Goal: Task Accomplishment & Management: Manage account settings

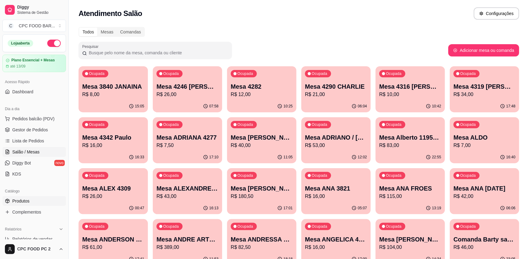
click at [17, 203] on span "Produtos" at bounding box center [20, 201] width 17 height 6
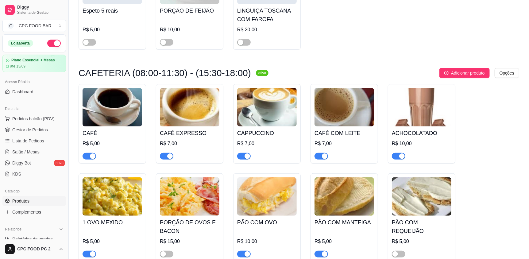
scroll to position [1719, 0]
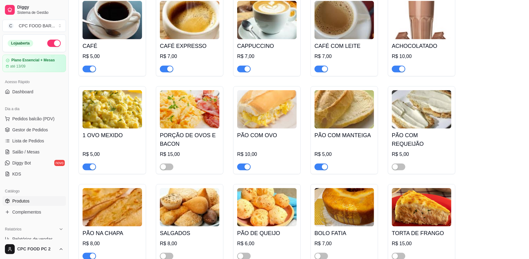
click at [88, 170] on span "button" at bounding box center [90, 167] width 14 height 7
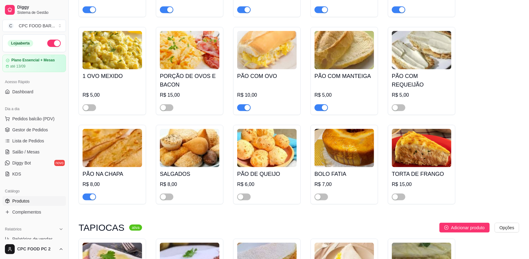
scroll to position [1842, 0]
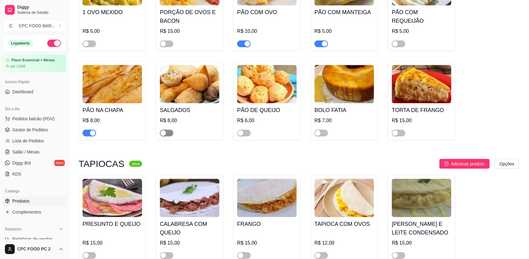
click at [164, 136] on div "button" at bounding box center [164, 133] width 6 height 6
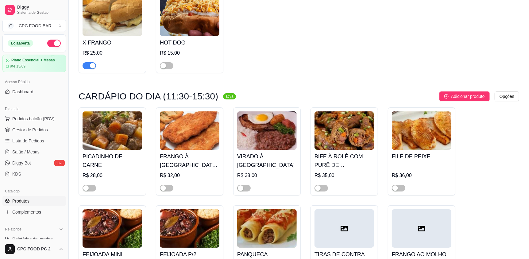
scroll to position [2670, 0]
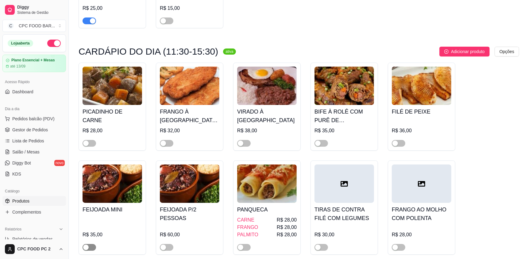
click at [89, 246] on div "button" at bounding box center [86, 248] width 6 height 6
click at [164, 246] on div "button" at bounding box center [164, 248] width 6 height 6
click at [109, 191] on img at bounding box center [113, 184] width 60 height 38
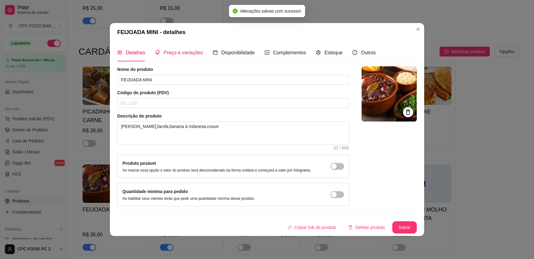
click at [176, 51] on span "Preço e variações" at bounding box center [183, 52] width 39 height 5
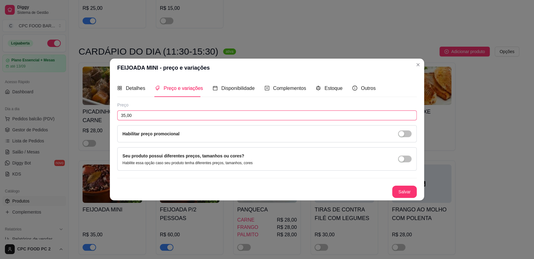
click at [154, 120] on input "35,00" at bounding box center [267, 116] width 300 height 10
type input "38,00"
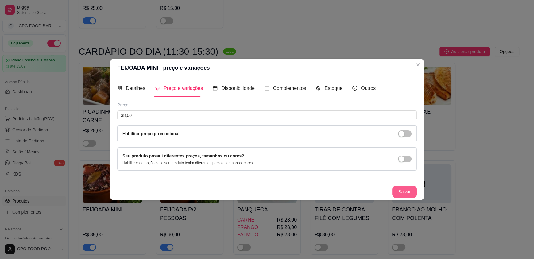
click at [402, 191] on button "Salvar" at bounding box center [404, 192] width 25 height 12
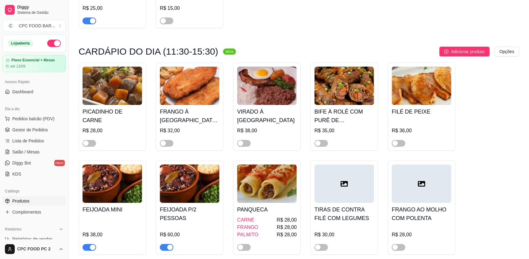
click at [202, 187] on img at bounding box center [190, 184] width 60 height 38
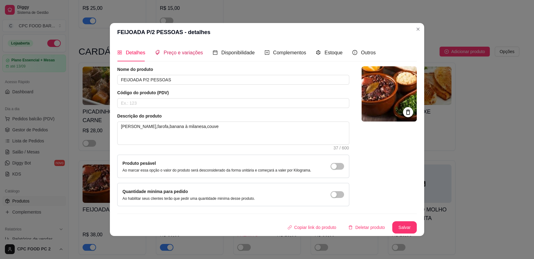
click at [178, 53] on span "Preço e variações" at bounding box center [183, 52] width 39 height 5
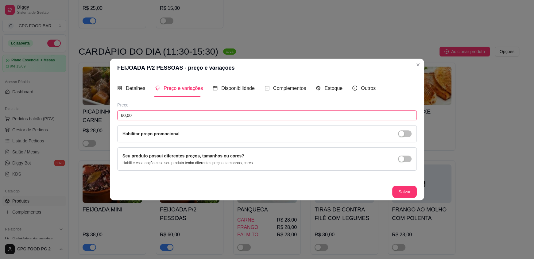
drag, startPoint x: 134, startPoint y: 116, endPoint x: 114, endPoint y: 110, distance: 20.6
click at [115, 112] on div "Detalhes Preço e variações Disponibilidade Complementos Estoque Outros Nome do …" at bounding box center [267, 138] width 314 height 123
type input "65,00"
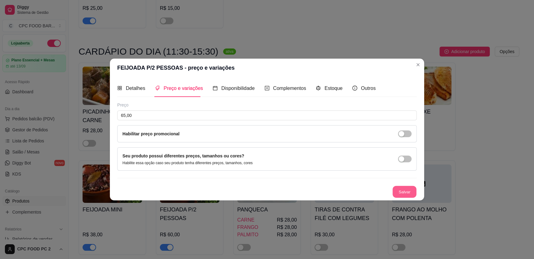
click at [401, 188] on button "Salvar" at bounding box center [405, 192] width 24 height 12
click at [405, 191] on button "Salvar" at bounding box center [405, 192] width 24 height 12
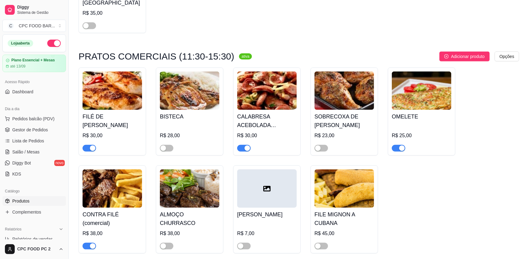
scroll to position [3100, 0]
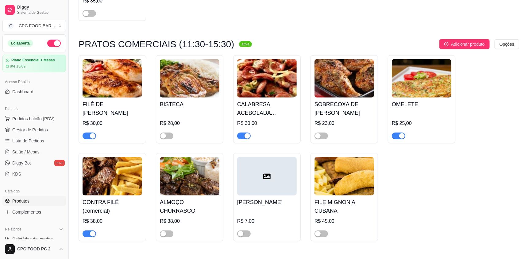
click at [400, 134] on div "button" at bounding box center [402, 136] width 6 height 6
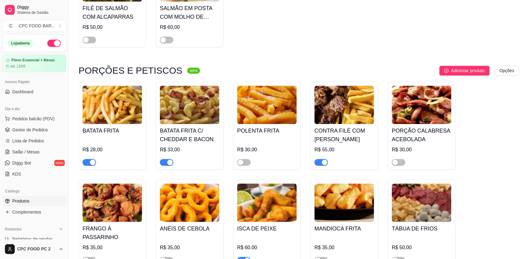
scroll to position [3714, 0]
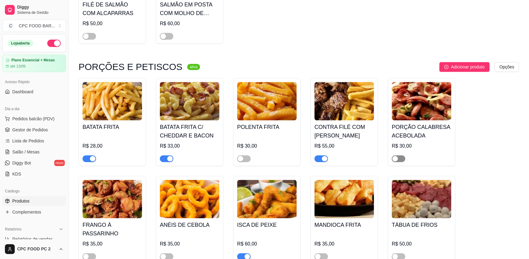
click at [398, 156] on span "button" at bounding box center [399, 158] width 14 height 7
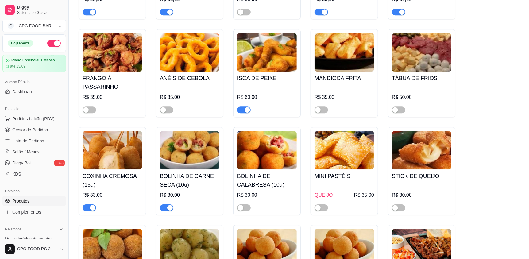
scroll to position [3868, 0]
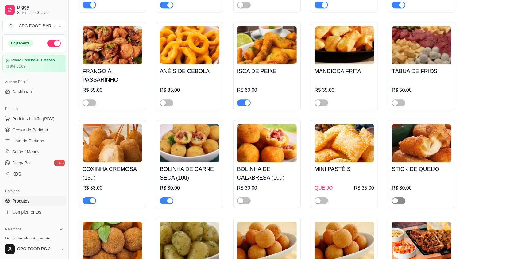
click at [397, 200] on div "button" at bounding box center [396, 201] width 6 height 6
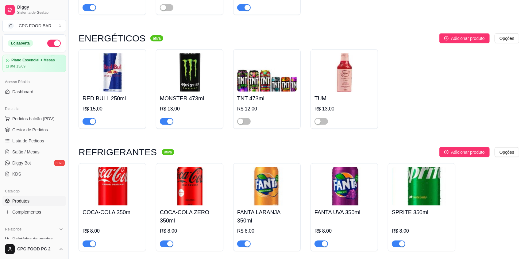
scroll to position [4696, 0]
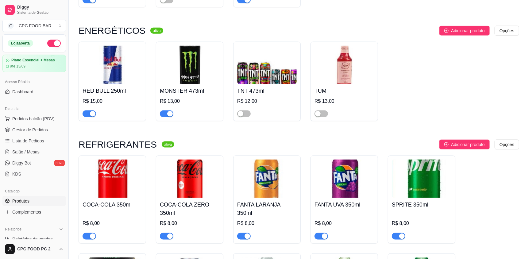
click at [86, 111] on span "button" at bounding box center [90, 114] width 14 height 7
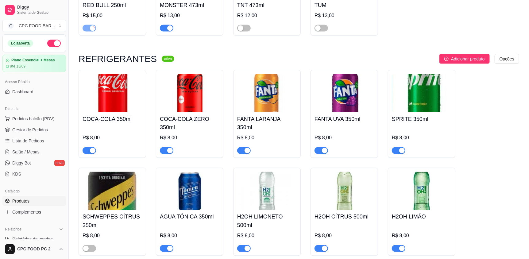
scroll to position [4788, 0]
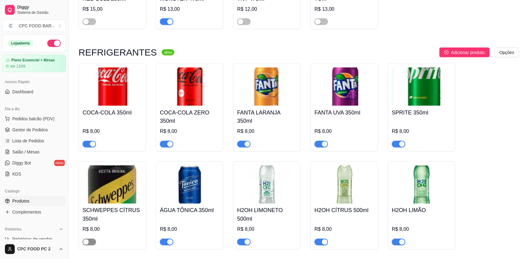
click at [87, 239] on div "button" at bounding box center [86, 242] width 6 height 6
click at [322, 239] on div "button" at bounding box center [325, 242] width 6 height 6
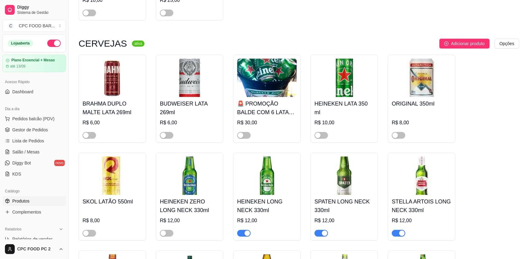
scroll to position [5494, 0]
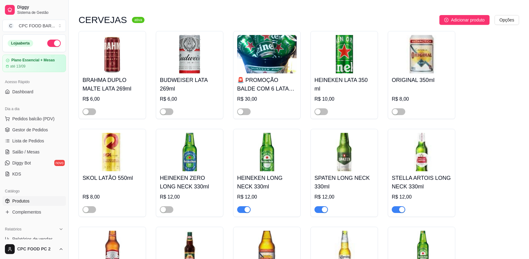
click at [241, 207] on span "button" at bounding box center [244, 209] width 14 height 7
click at [395, 206] on span "button" at bounding box center [399, 209] width 14 height 7
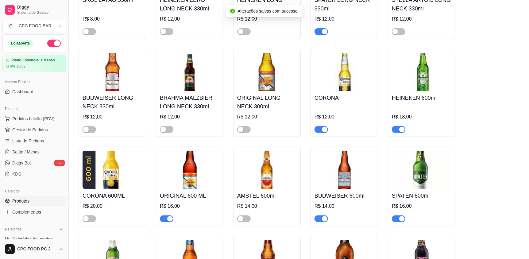
scroll to position [5678, 0]
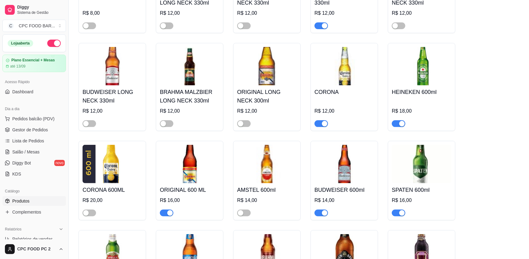
click at [321, 121] on button "button" at bounding box center [322, 123] width 14 height 7
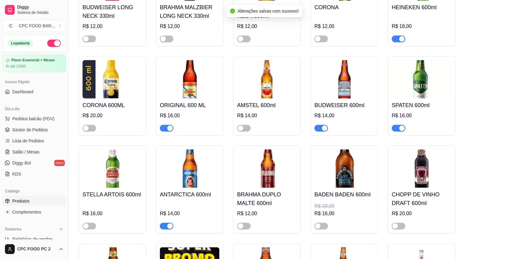
scroll to position [5770, 0]
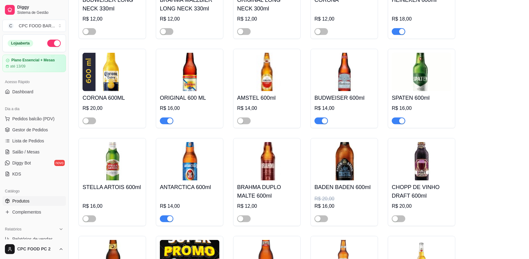
click at [397, 118] on span "button" at bounding box center [399, 121] width 14 height 7
click at [165, 215] on span "button" at bounding box center [167, 218] width 14 height 7
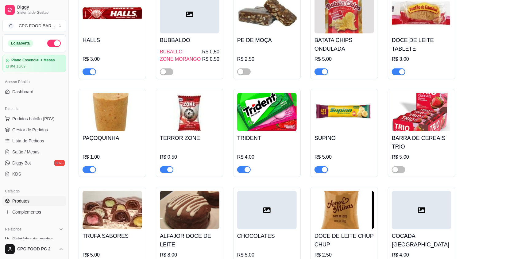
scroll to position [7213, 0]
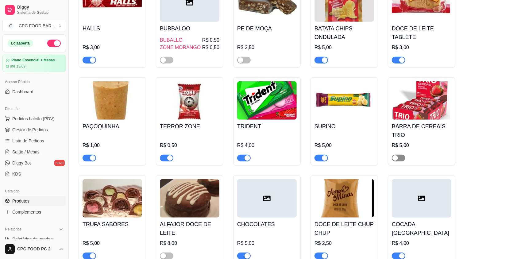
click at [396, 159] on div "button" at bounding box center [396, 158] width 6 height 6
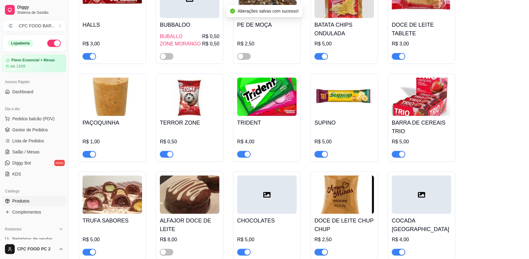
scroll to position [7244, 0]
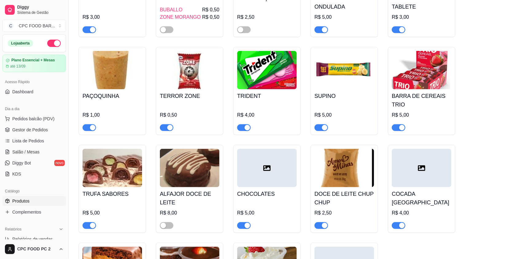
click at [86, 225] on span "button" at bounding box center [90, 225] width 14 height 7
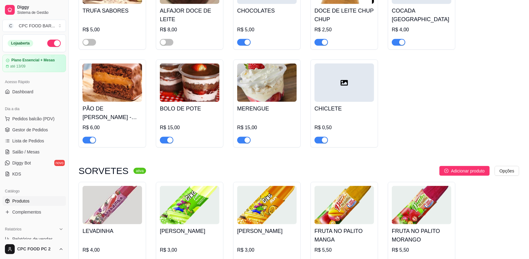
scroll to position [7428, 0]
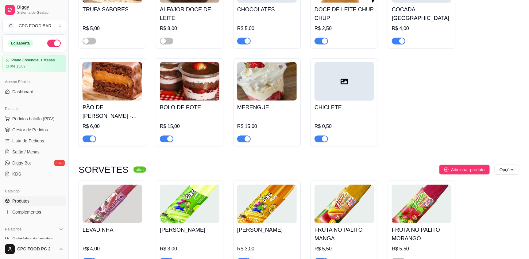
click at [244, 141] on button "button" at bounding box center [244, 139] width 14 height 7
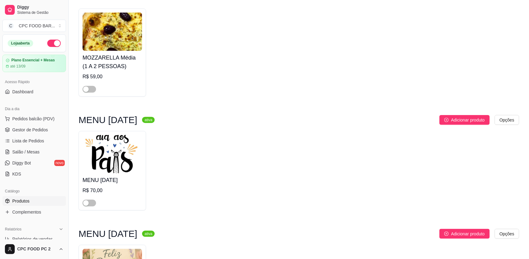
scroll to position [0, 0]
